Goal: Information Seeking & Learning: Learn about a topic

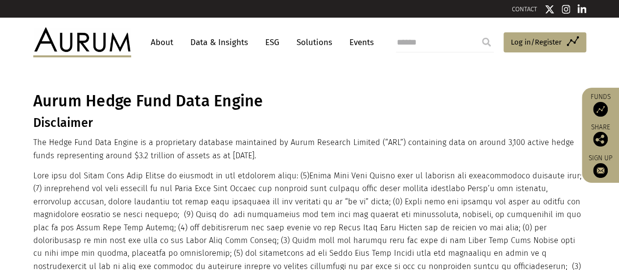
click at [196, 44] on link "Data & Insights" at bounding box center [220, 42] width 68 height 18
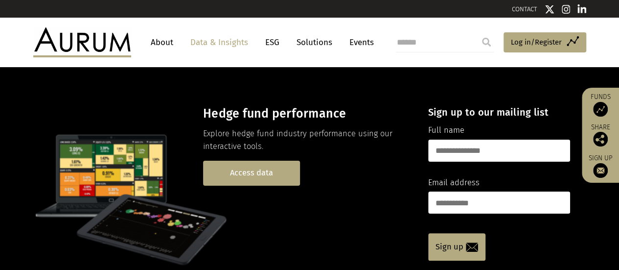
click at [229, 176] on link "Access data" at bounding box center [251, 173] width 97 height 25
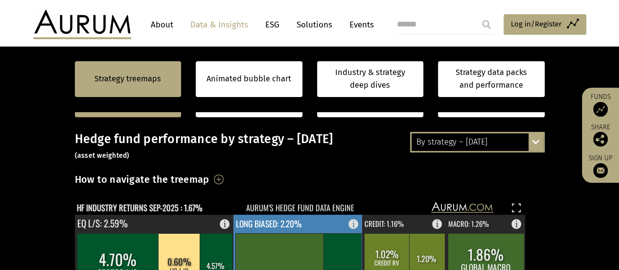
scroll to position [343, 0]
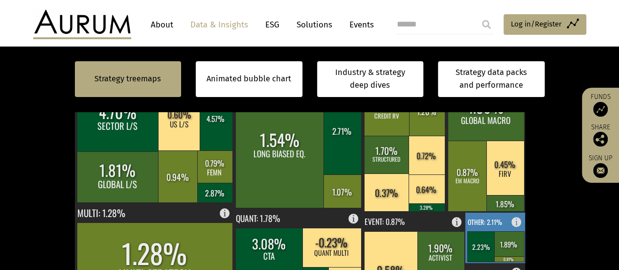
click at [484, 224] on text "OTHER: 2.11%" at bounding box center [485, 221] width 34 height 10
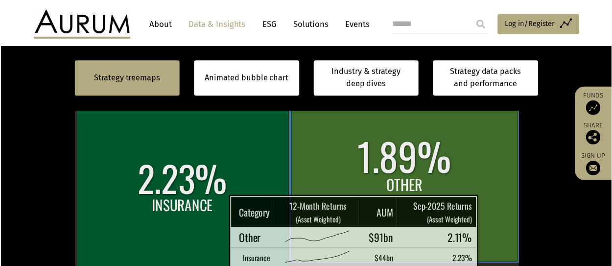
scroll to position [392, 0]
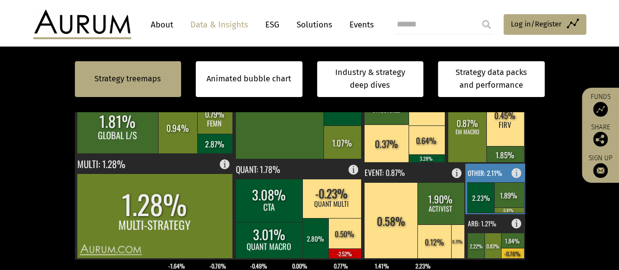
click at [511, 193] on rect at bounding box center [510, 194] width 30 height 25
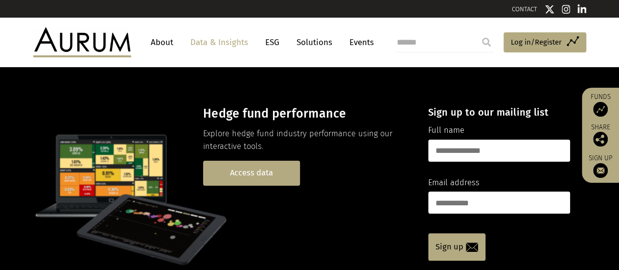
click at [274, 178] on link "Access data" at bounding box center [251, 173] width 97 height 25
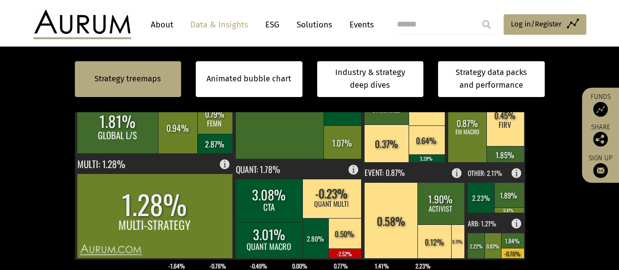
scroll to position [343, 0]
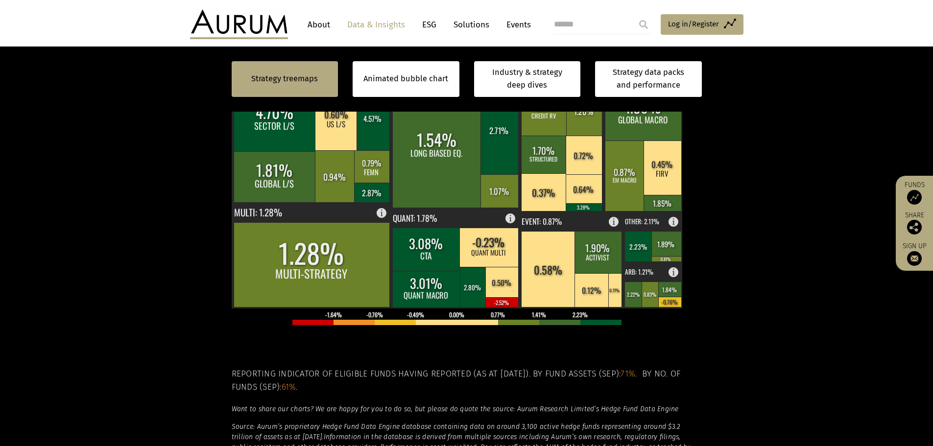
scroll to position [343, 0]
